Goal: Communication & Community: Answer question/provide support

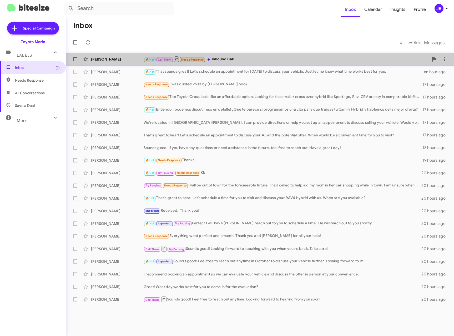
click at [116, 57] on div "[PERSON_NAME]" at bounding box center [117, 59] width 53 height 5
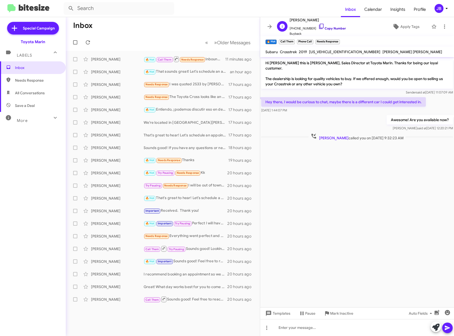
click at [318, 25] on icon at bounding box center [321, 26] width 6 height 6
click at [268, 26] on icon at bounding box center [269, 26] width 6 height 6
